Goal: Obtain resource: Obtain resource

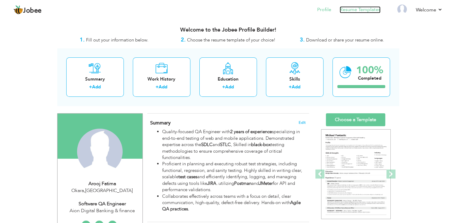
click at [347, 10] on link "Resume Templates" at bounding box center [360, 9] width 41 height 7
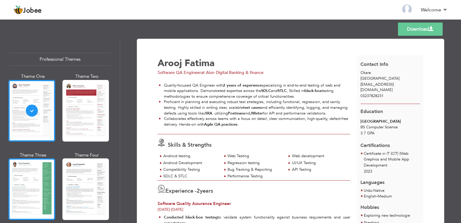
click at [37, 183] on div at bounding box center [31, 189] width 47 height 62
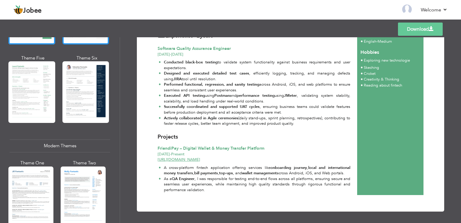
scroll to position [176, 0]
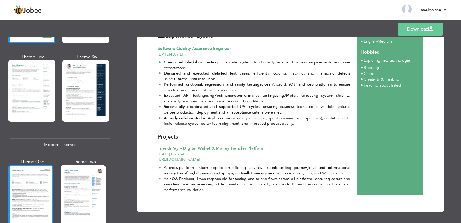
click at [43, 187] on div at bounding box center [30, 194] width 45 height 59
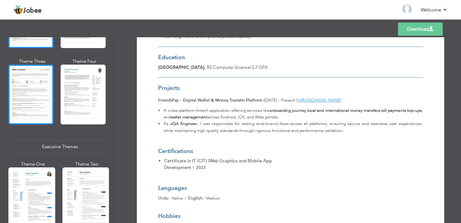
scroll to position [373, 0]
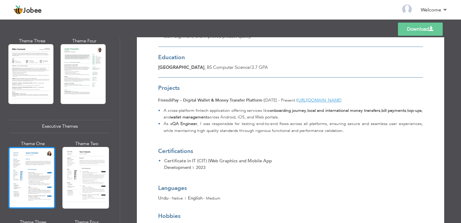
click at [39, 162] on div at bounding box center [31, 178] width 47 height 62
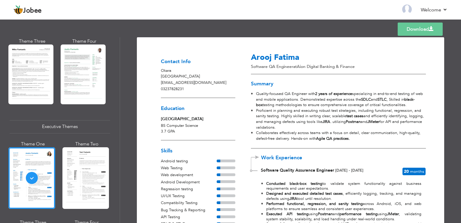
scroll to position [0, 0]
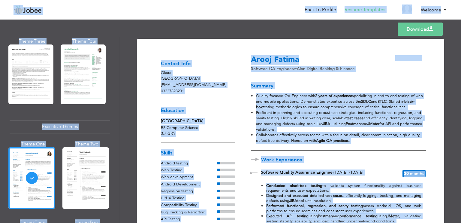
click at [170, 72] on p "Okara Pakistan" at bounding box center [198, 76] width 74 height 12
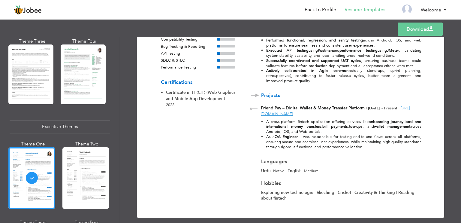
scroll to position [173, 0]
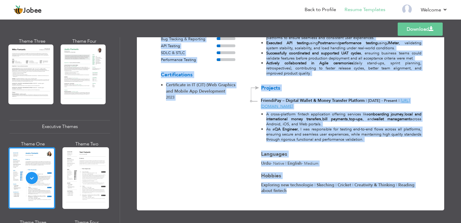
drag, startPoint x: 159, startPoint y: 62, endPoint x: 352, endPoint y: 190, distance: 231.3
click at [352, 190] on div "Download Contact Info Okara Pakistan aroojomani@gmail.com 03237828231 Education…" at bounding box center [290, 37] width 286 height 329
copy div "Contact Info Okara Pakistan aroojomani@gmail.com 03237828231 Education Universi…"
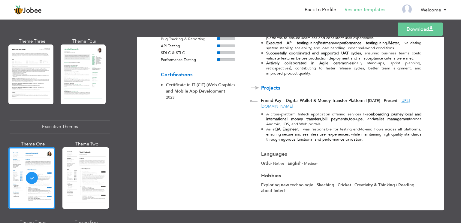
click at [241, 128] on div "Contact Info Okara Pakistan aroojomani@gmail.com 03237828231 Education Universi…" at bounding box center [198, 37] width 92 height 312
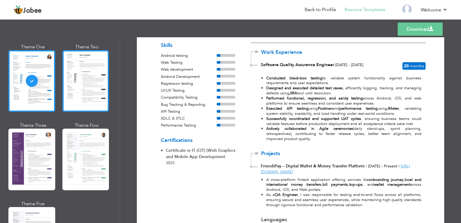
scroll to position [471, 0]
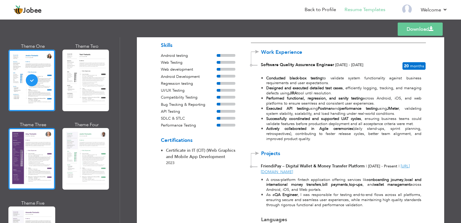
click at [40, 146] on div at bounding box center [31, 159] width 47 height 62
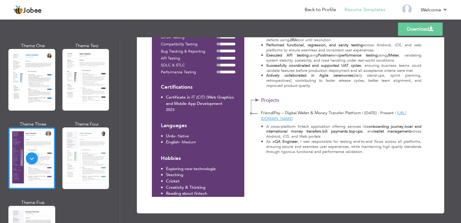
scroll to position [163, 0]
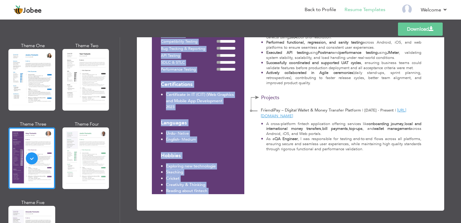
drag, startPoint x: 148, startPoint y: 43, endPoint x: 375, endPoint y: 156, distance: 254.1
click at [375, 156] on div "Download Contact Info Okara Pakistan aroojomani@gmail.com 03237828231 Education…" at bounding box center [290, 43] width 286 height 320
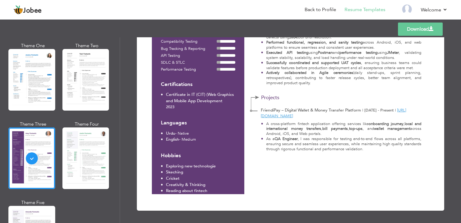
click at [353, 152] on div "A cross-platform fintech application offering services like onboarding journey …" at bounding box center [338, 136] width 174 height 35
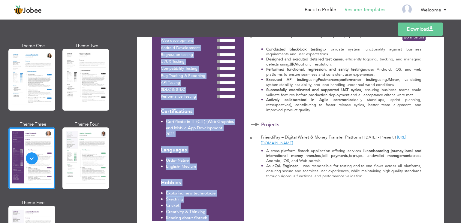
scroll to position [139, 0]
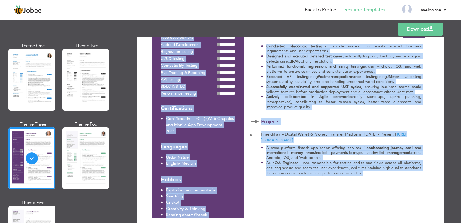
drag, startPoint x: 149, startPoint y: 52, endPoint x: 406, endPoint y: 176, distance: 285.2
click at [406, 176] on div "Download Contact Info Okara Pakistan aroojomani@gmail.com 03237828231 Education…" at bounding box center [290, 67] width 286 height 320
copy div "Contact Info Okara Pakistan aroojomani@gmail.com 03237828231 Education Universi…"
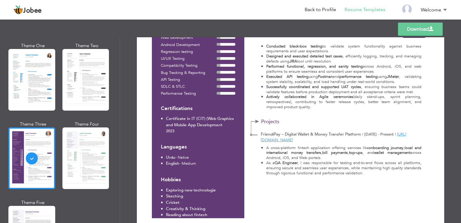
click at [103, 196] on div "Theme One Theme Two Theme Three Theme Four" at bounding box center [60, 160] width 101 height 235
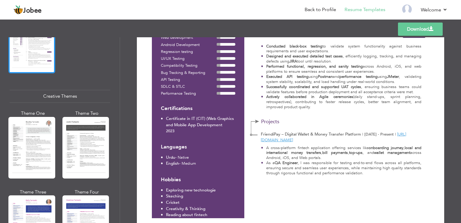
scroll to position [665, 0]
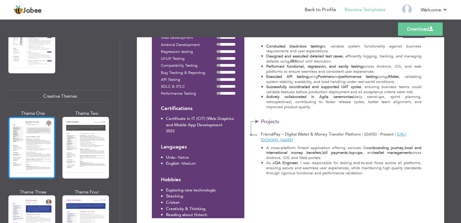
click at [34, 139] on div at bounding box center [31, 148] width 47 height 62
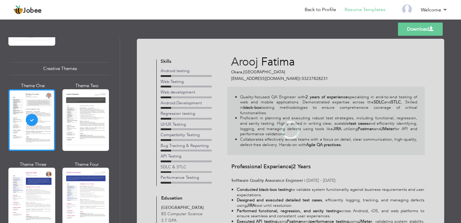
scroll to position [696, 0]
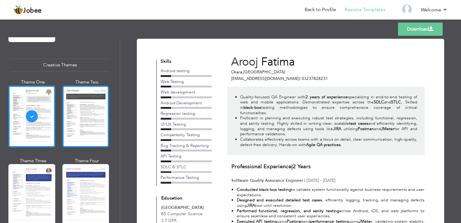
click at [79, 118] on div at bounding box center [85, 117] width 47 height 62
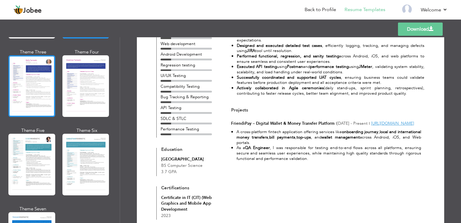
scroll to position [806, 0]
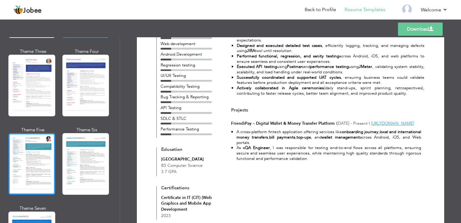
click at [41, 150] on div at bounding box center [31, 164] width 47 height 62
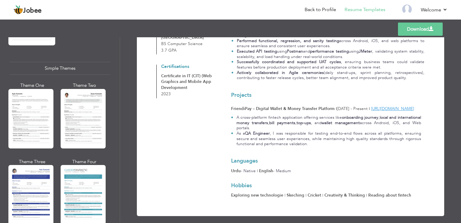
scroll to position [1039, 0]
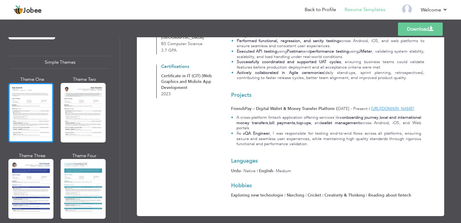
click at [37, 120] on div at bounding box center [30, 112] width 45 height 59
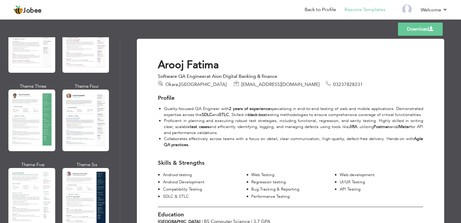
scroll to position [0, 0]
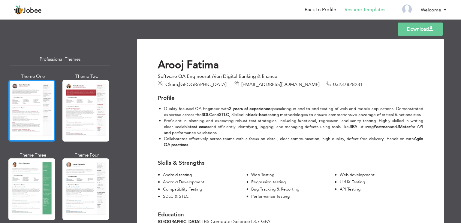
click at [48, 112] on div at bounding box center [31, 111] width 47 height 62
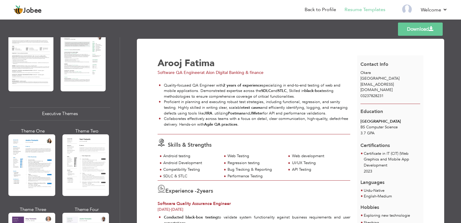
scroll to position [387, 0]
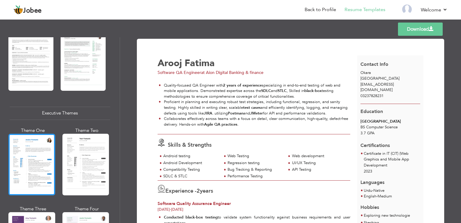
click at [36, 169] on div at bounding box center [31, 165] width 47 height 62
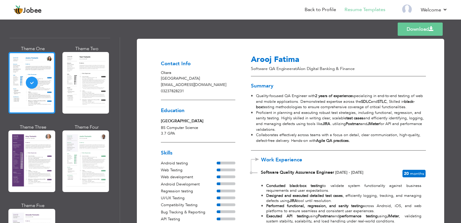
click at [36, 169] on div at bounding box center [31, 161] width 47 height 62
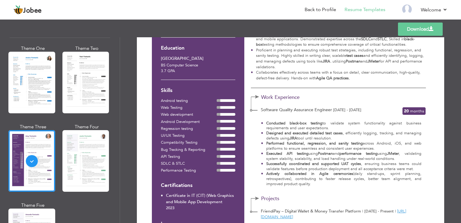
scroll to position [0, 0]
